Goal: Transaction & Acquisition: Book appointment/travel/reservation

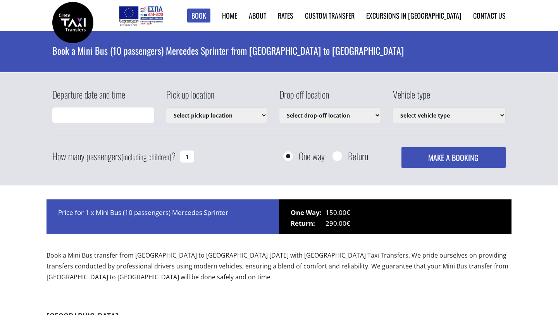
type input "[DATE] 07:05"
select select "542"
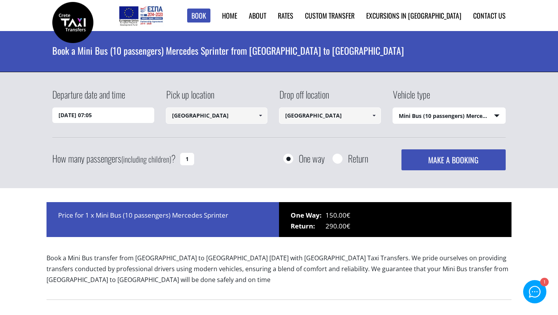
click at [126, 120] on input "20/09/2025 07:05" at bounding box center [103, 114] width 102 height 15
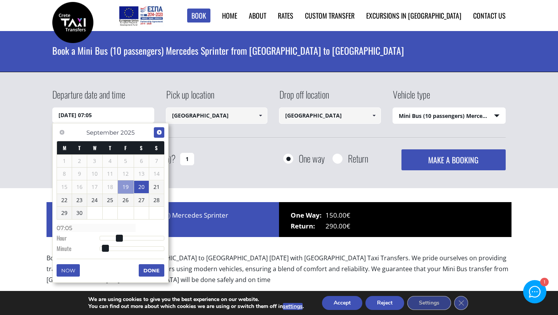
click at [158, 131] on span "Next" at bounding box center [159, 132] width 6 height 6
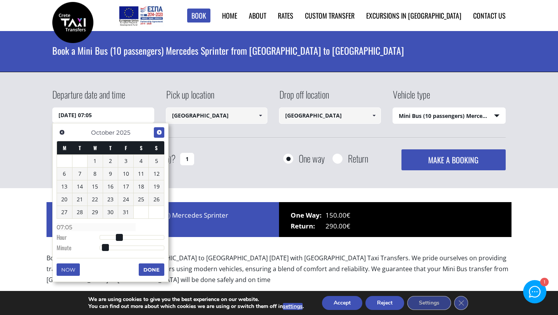
click at [158, 131] on span "Next" at bounding box center [159, 132] width 6 height 6
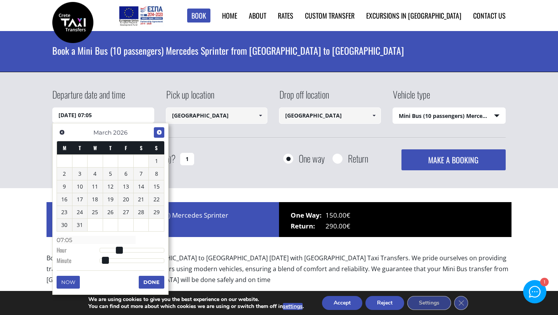
click at [158, 131] on span "Next" at bounding box center [159, 132] width 6 height 6
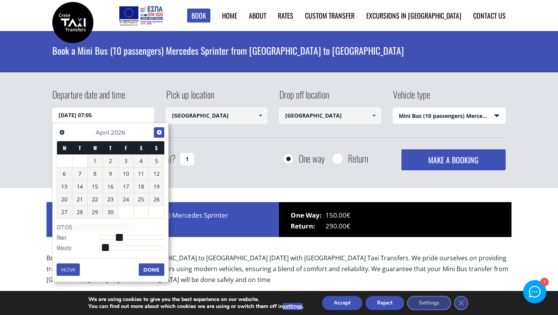
click at [158, 131] on span "Next" at bounding box center [159, 132] width 6 height 6
click at [124, 164] on link "1" at bounding box center [125, 161] width 15 height 12
type input "01/05/2026 00:00"
click at [314, 119] on input "[GEOGRAPHIC_DATA]" at bounding box center [330, 115] width 102 height 16
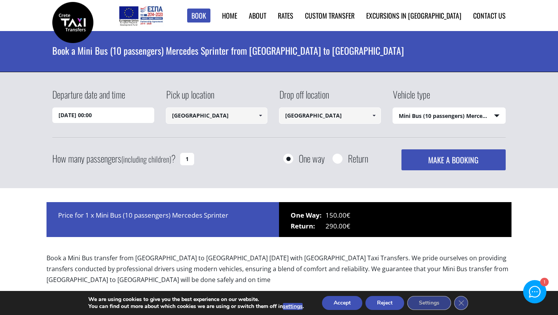
click at [353, 120] on input "[GEOGRAPHIC_DATA]" at bounding box center [330, 115] width 102 height 16
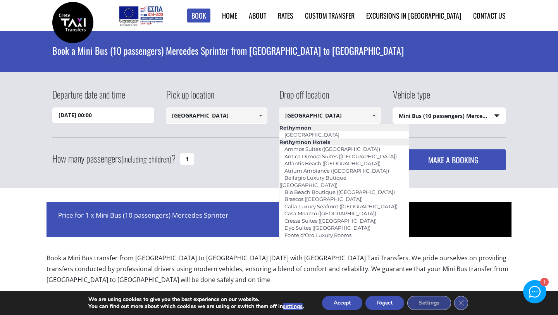
paste input "Nikolaou Kazantzaki, Violi Charaki, Greece"
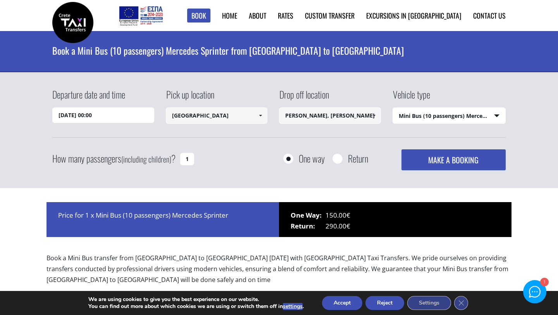
scroll to position [0, 3]
type input "Nikolaou Kazantzaki, Violi Charaki"
click at [401, 149] on button "MAKE A BOOKING" at bounding box center [453, 159] width 104 height 21
click at [443, 113] on select "Select vehicle type Taxi (4 passengers) Mercedes E Class Mini Van (7 passengers…" at bounding box center [449, 116] width 113 height 16
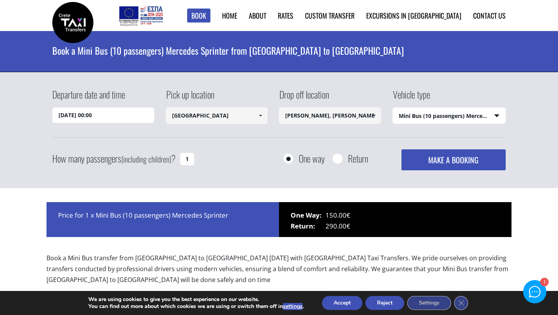
click at [414, 110] on select "Select vehicle type Taxi (4 passengers) Mercedes E Class Mini Van (7 passengers…" at bounding box center [449, 116] width 113 height 16
select select "4604"
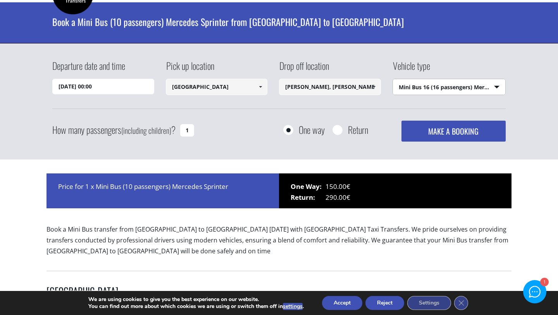
scroll to position [43, 0]
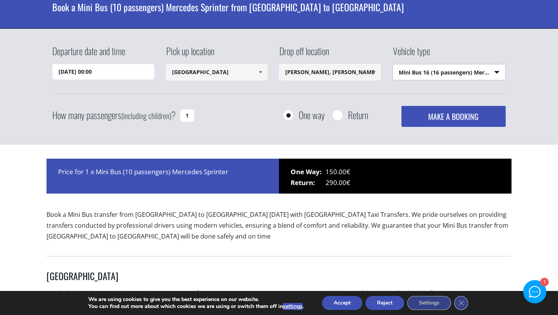
click at [191, 114] on input "1" at bounding box center [187, 115] width 14 height 12
type input "12"
click at [407, 120] on button "MAKE A BOOKING" at bounding box center [453, 116] width 104 height 21
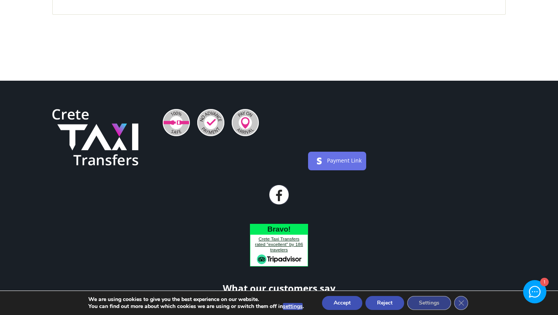
scroll to position [680, 0]
